Goal: Download file/media

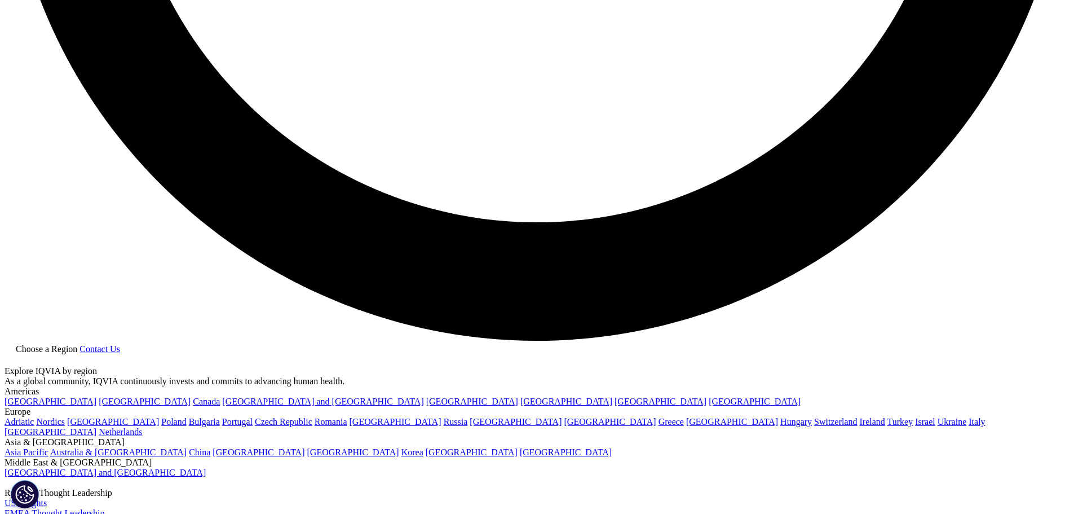
scroll to position [2537, 0]
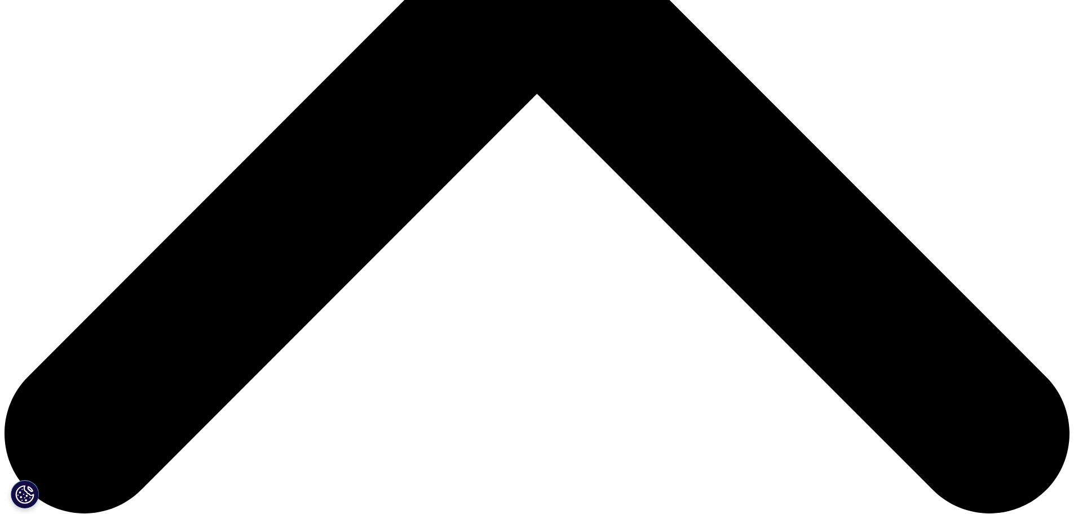
scroll to position [564, 0]
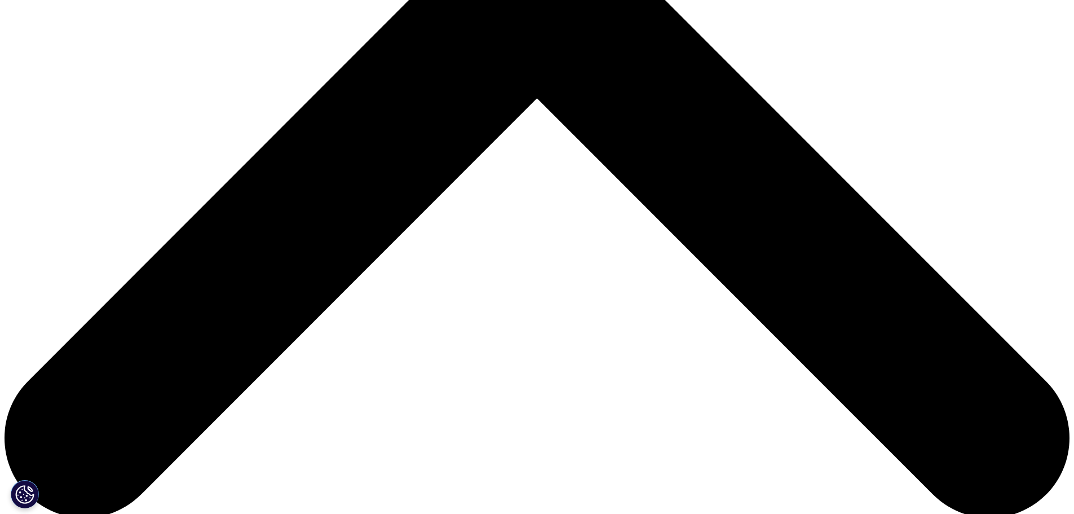
type input "Shyam"
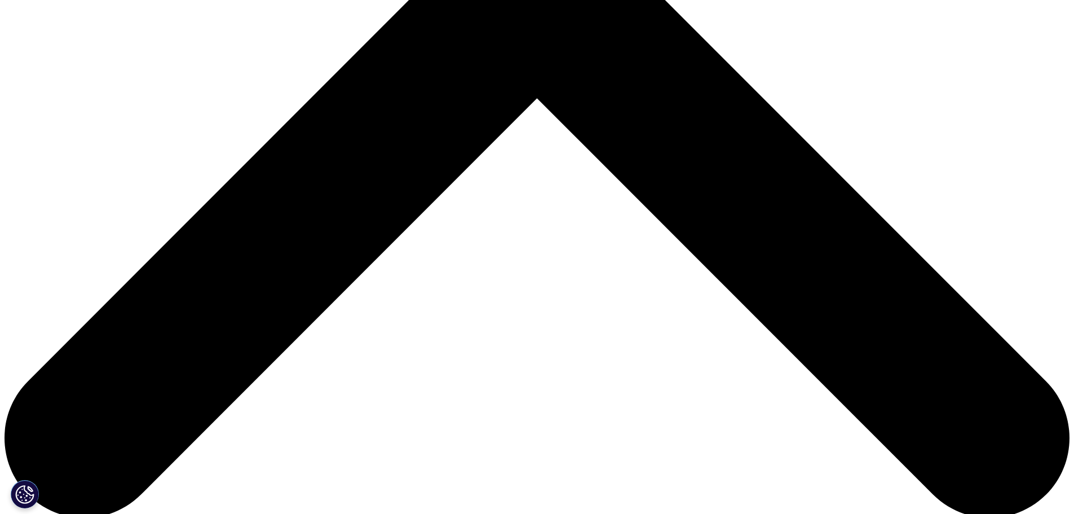
type input "Suri"
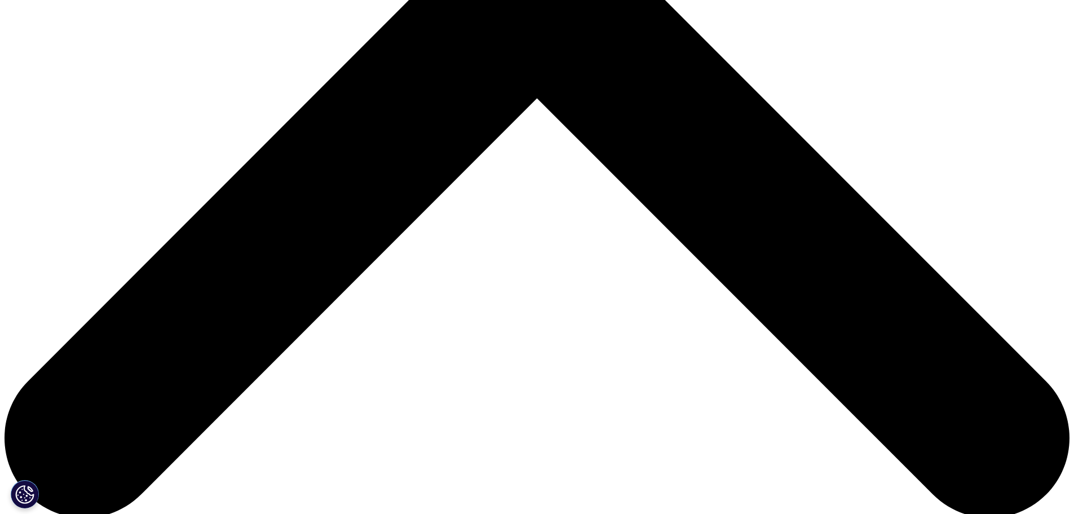
type input "[EMAIL_ADDRESS][DOMAIN_NAME]"
type input "Customer Success"
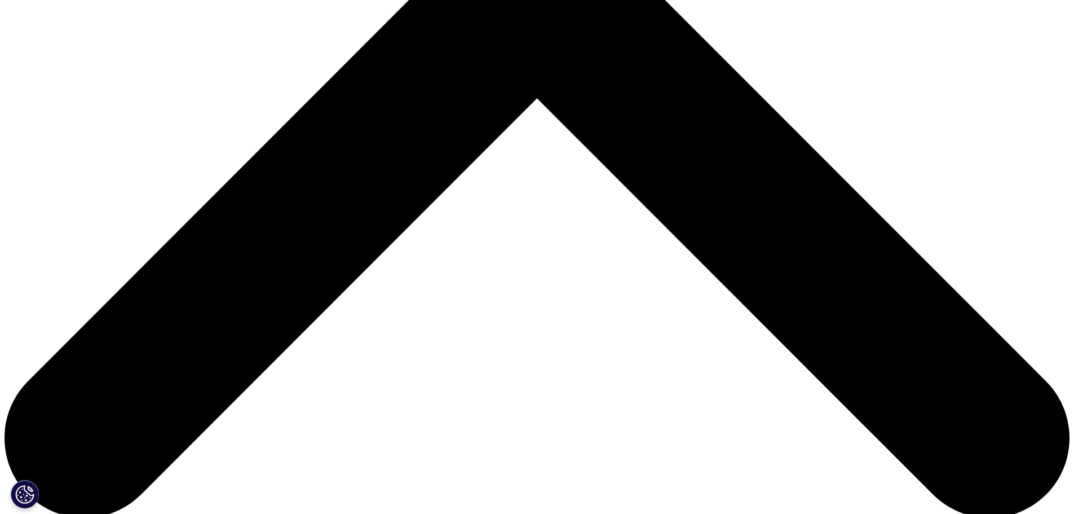
type input "Corsearch"
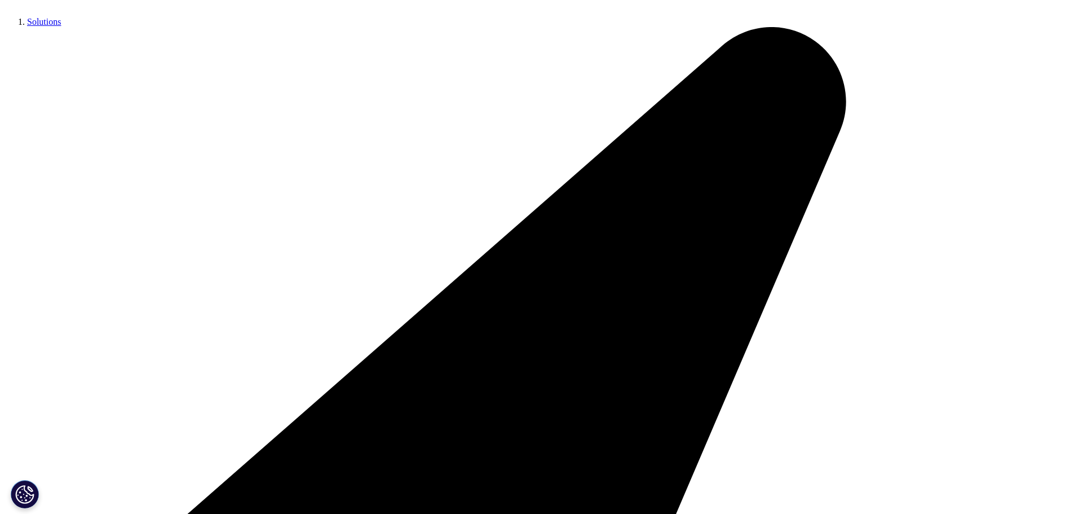
select select "[GEOGRAPHIC_DATA]"
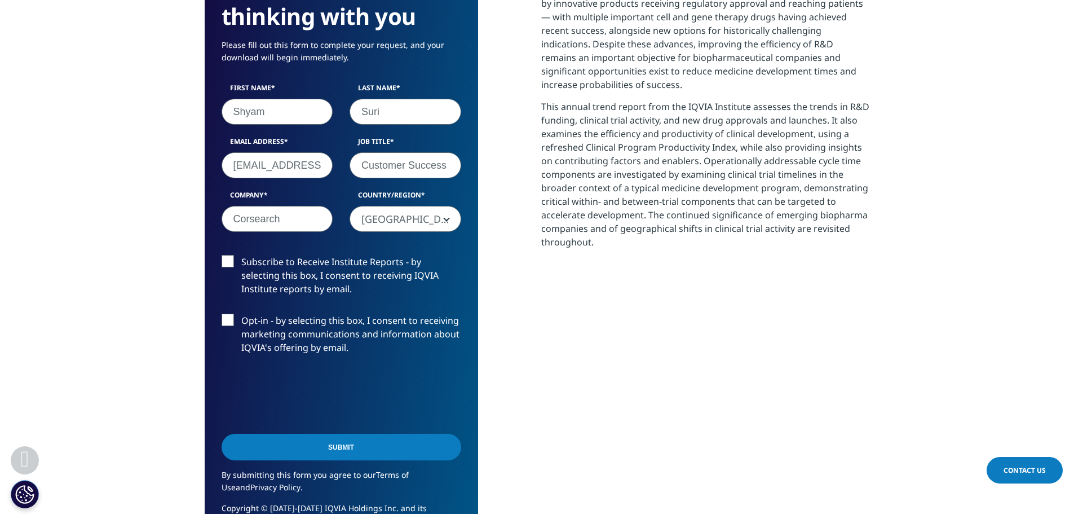
click at [228, 262] on label "Subscribe to Receive Institute Reports - by selecting this box, I consent to re…" at bounding box center [342, 278] width 240 height 47
click at [241, 255] on input "Subscribe to Receive Institute Reports - by selecting this box, I consent to re…" at bounding box center [241, 255] width 0 height 0
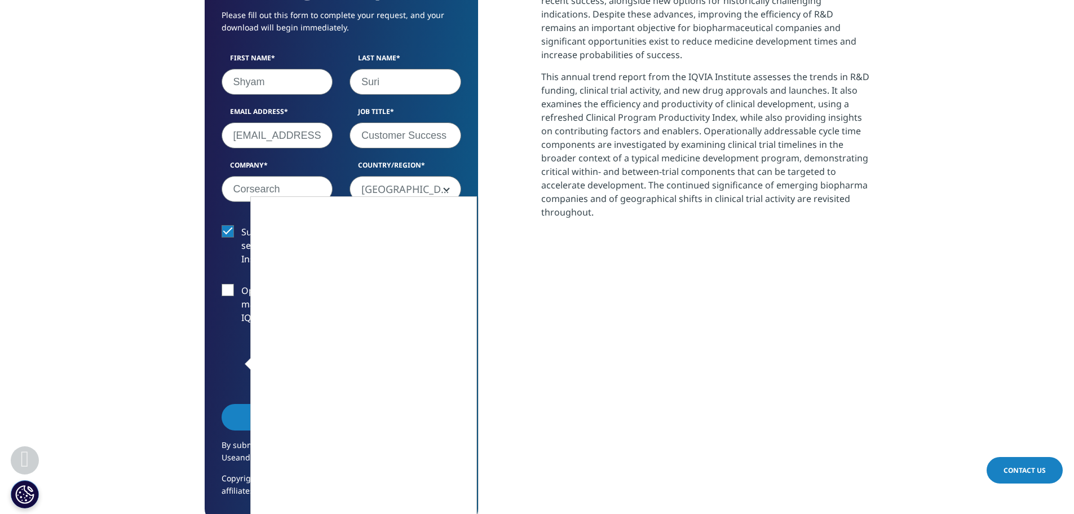
scroll to position [620, 0]
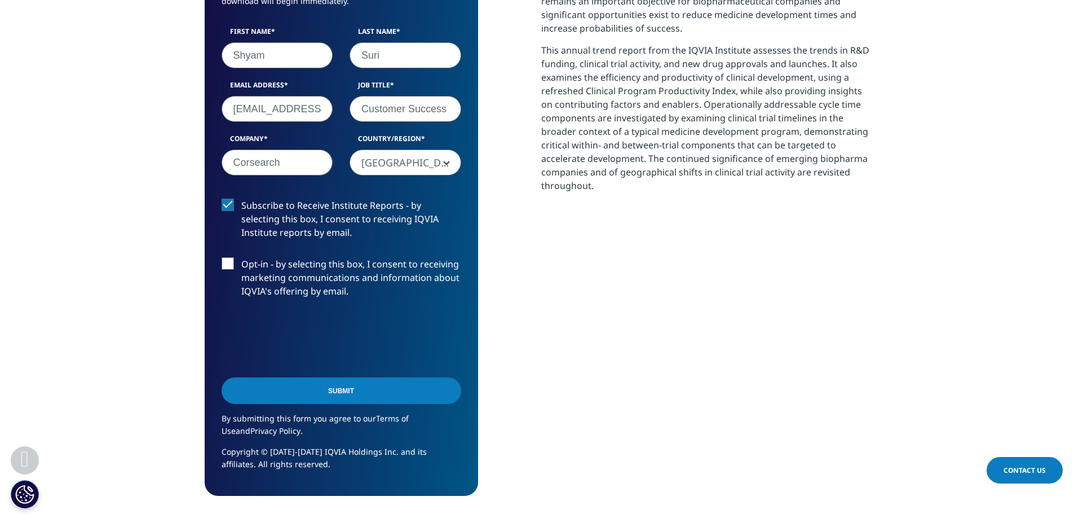
click at [311, 391] on input "Submit" at bounding box center [342, 390] width 240 height 26
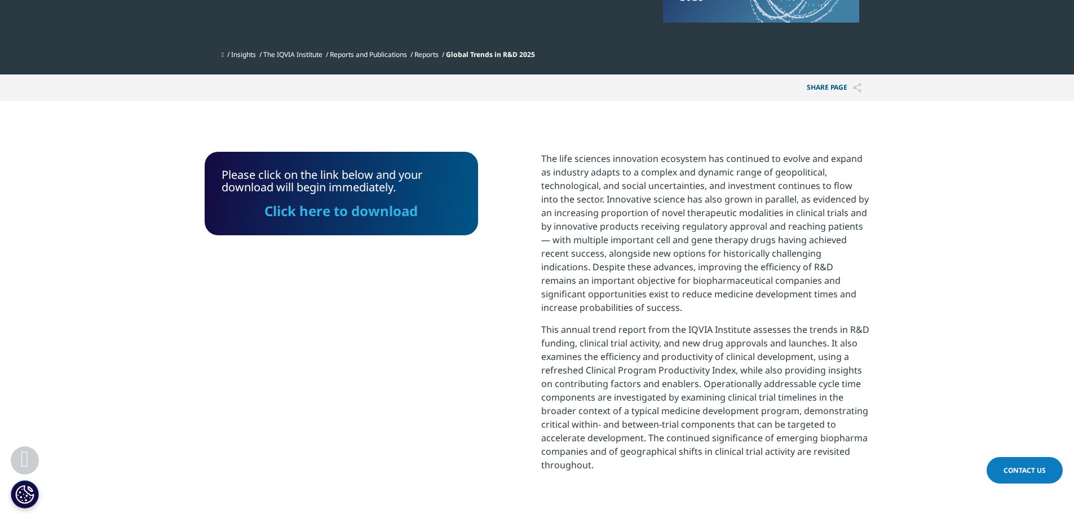
scroll to position [340, 0]
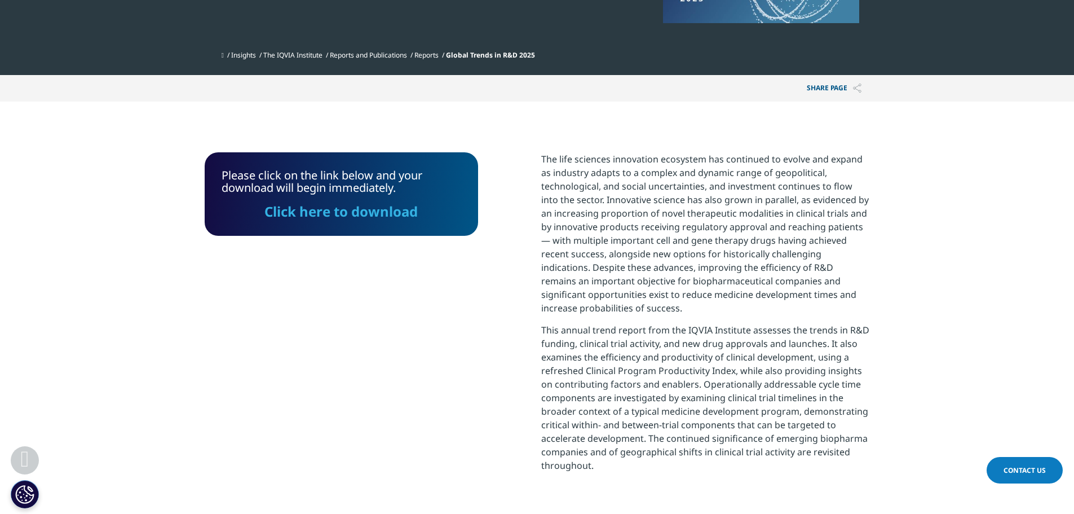
click at [342, 215] on link "Click here to download" at bounding box center [340, 211] width 153 height 19
